Goal: Transaction & Acquisition: Purchase product/service

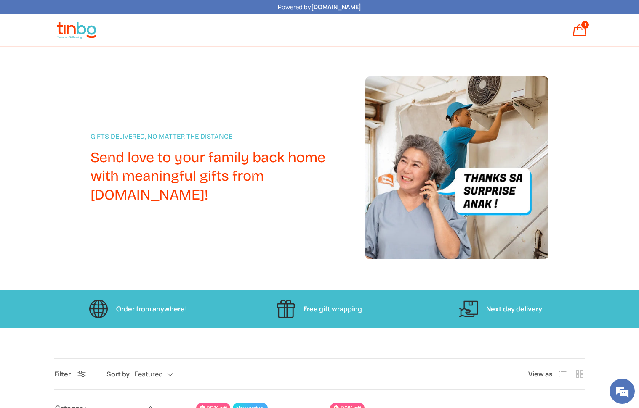
click at [338, 8] on strong "[DOMAIN_NAME]" at bounding box center [336, 7] width 50 height 8
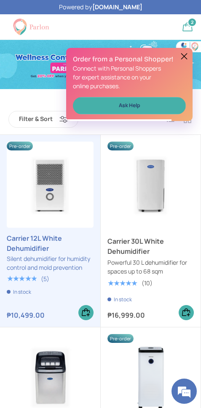
click at [185, 56] on button at bounding box center [184, 56] width 10 height 10
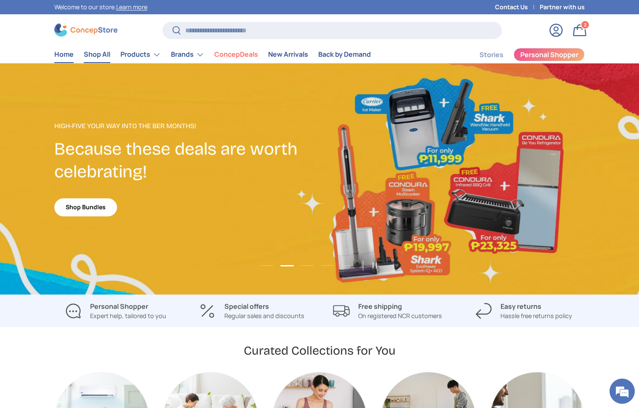
click at [95, 54] on link "Shop All" at bounding box center [97, 54] width 27 height 16
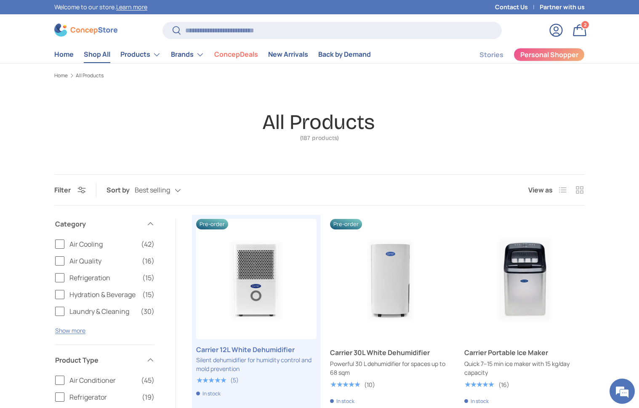
click at [136, 54] on link "Products" at bounding box center [140, 54] width 40 height 17
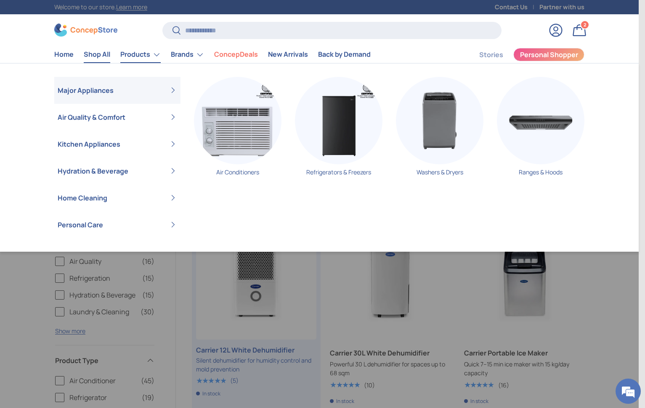
click at [154, 52] on link "Products" at bounding box center [140, 54] width 40 height 17
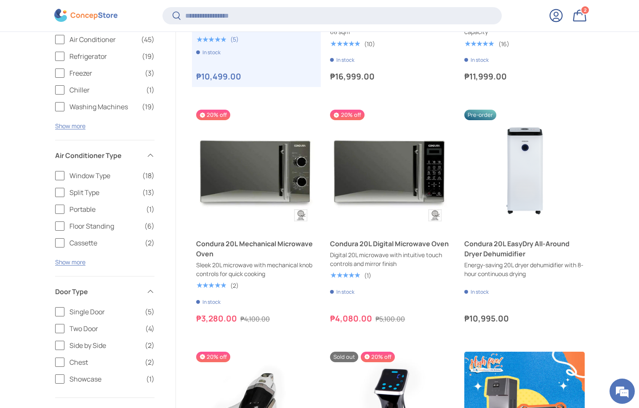
scroll to position [339, 0]
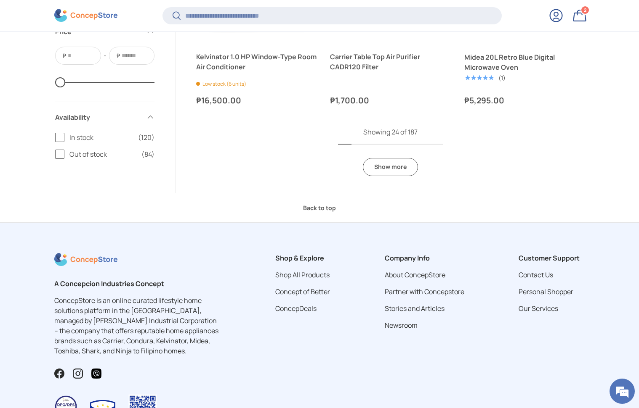
scroll to position [1978, 0]
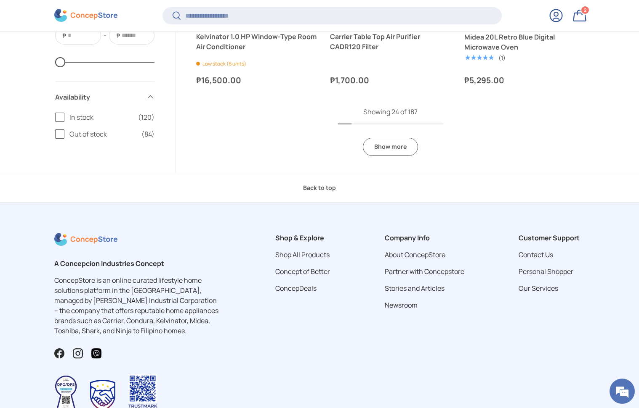
click at [78, 114] on span "In stock" at bounding box center [101, 117] width 64 height 10
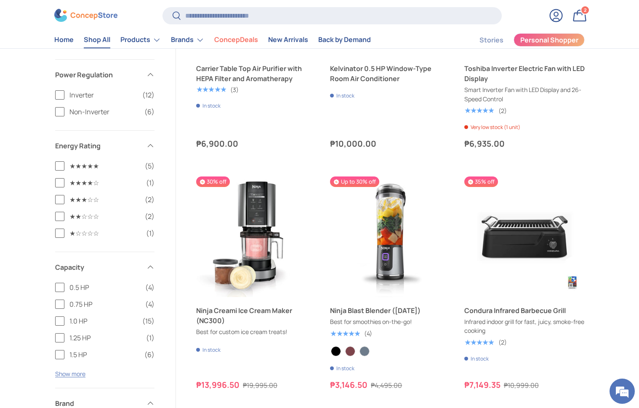
scroll to position [971, 0]
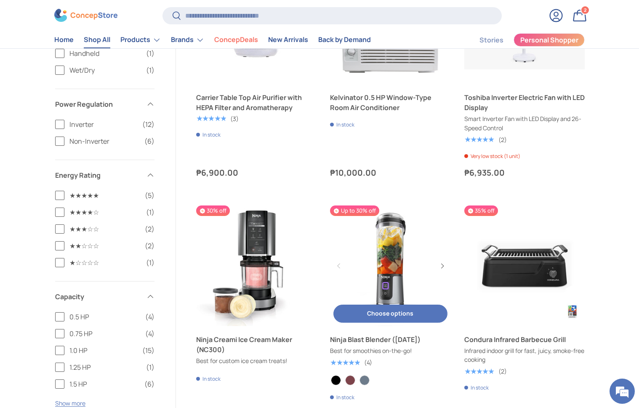
click at [370, 267] on link "Ninja Blast Blender (BC151)" at bounding box center [390, 266] width 120 height 120
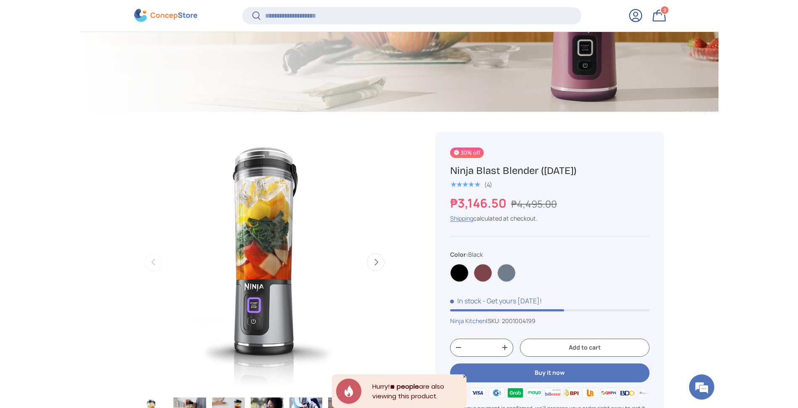
scroll to position [284, 0]
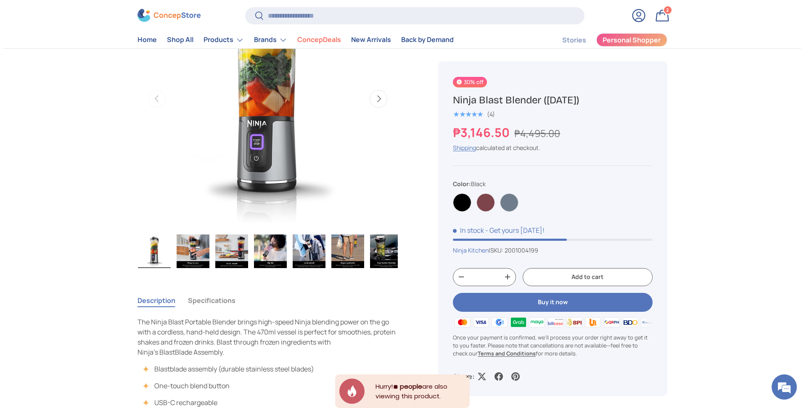
scroll to position [0, 0]
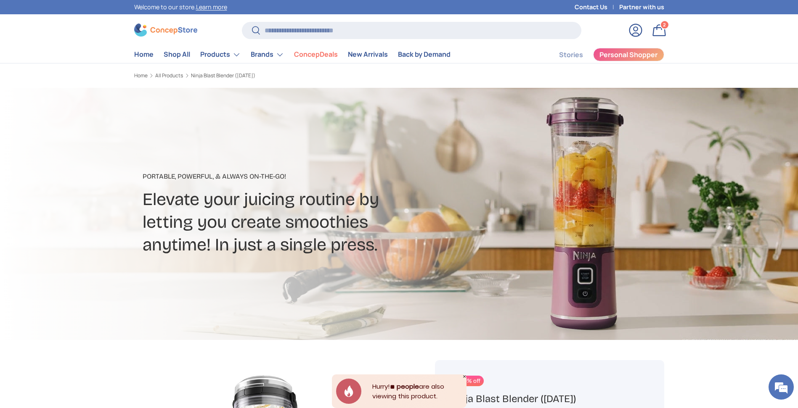
click at [638, 38] on link "Bag 2 2 items" at bounding box center [659, 30] width 19 height 19
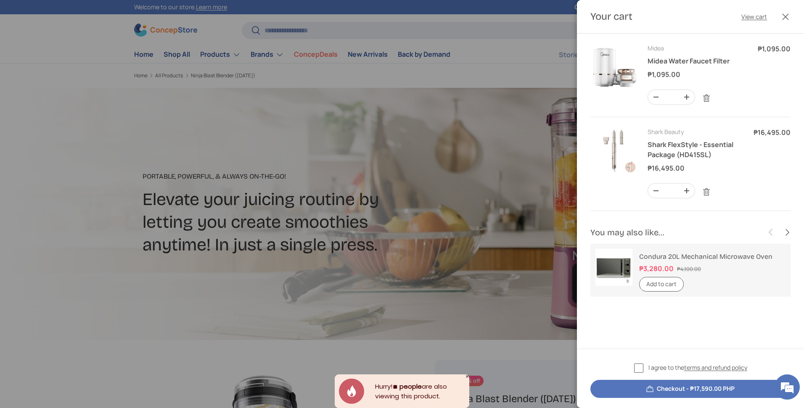
click at [638, 368] on label "I agree to the terms and refund policy" at bounding box center [690, 368] width 113 height 10
click at [638, 387] on button "Checkout - ₱17,590.00 PHP" at bounding box center [691, 389] width 200 height 18
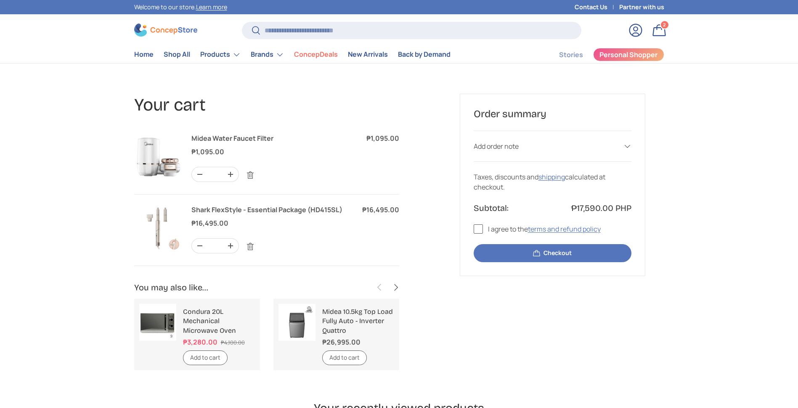
scroll to position [1549, 3439]
click at [251, 245] on link "Remove" at bounding box center [250, 247] width 16 height 16
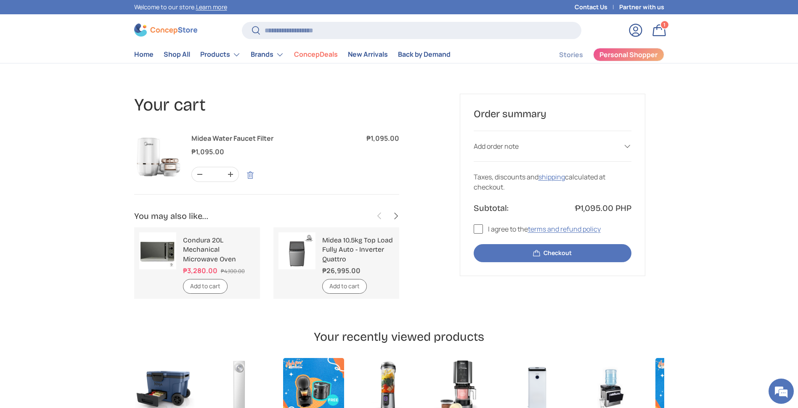
click at [251, 175] on link "Remove" at bounding box center [250, 175] width 16 height 16
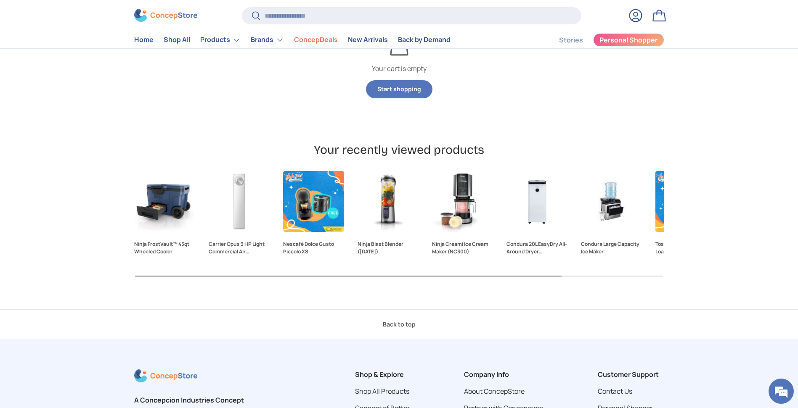
scroll to position [0, 0]
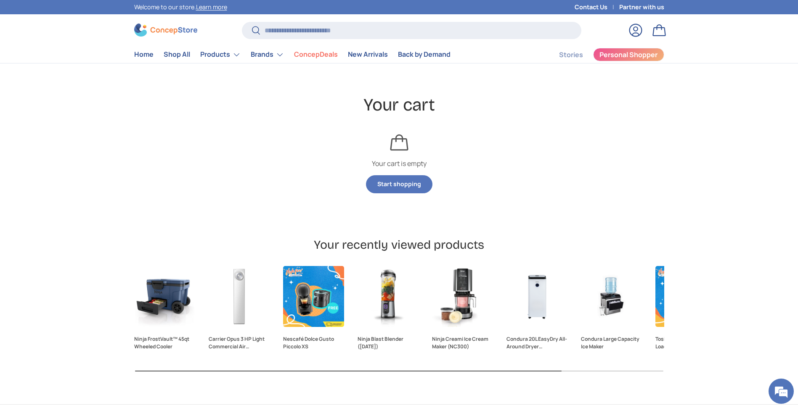
drag, startPoint x: 701, startPoint y: 137, endPoint x: 712, endPoint y: 46, distance: 91.6
click at [701, 137] on div "Your cart Your cart is empty Start shopping Subtotal:₱0.00 PHP Loading..." at bounding box center [399, 150] width 798 height 113
